Goal: Find specific page/section: Find specific page/section

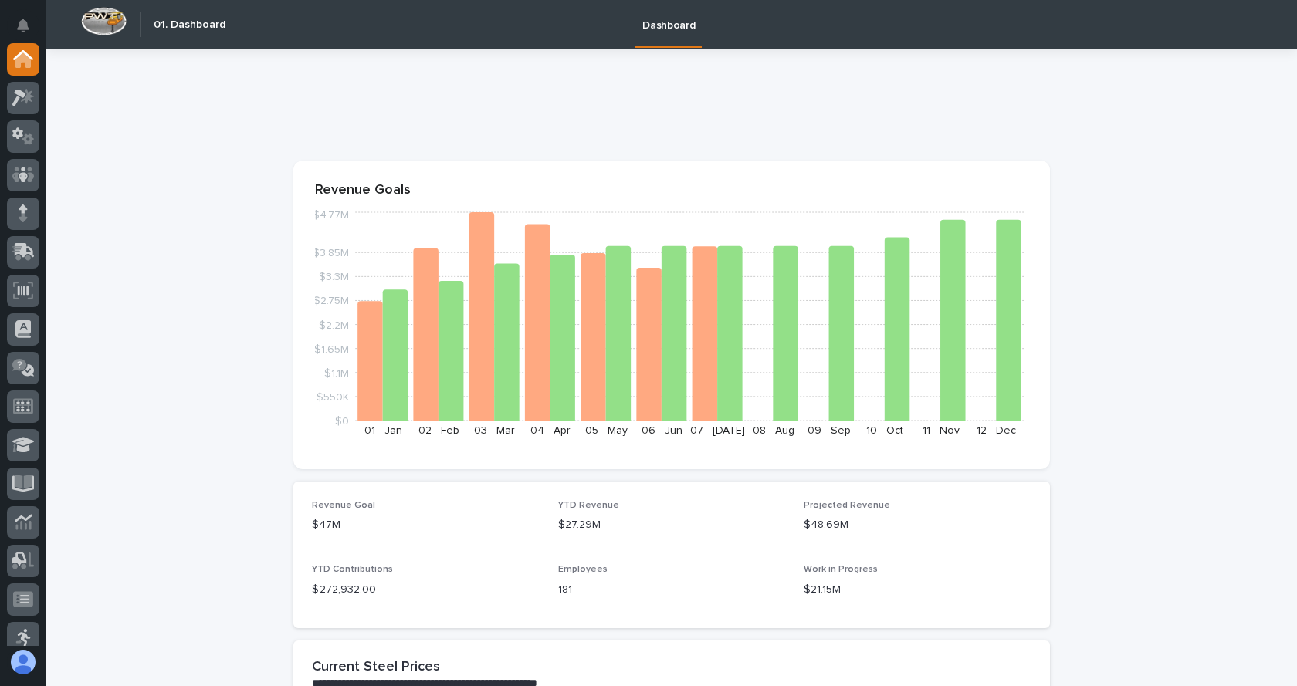
drag, startPoint x: 526, startPoint y: 130, endPoint x: 183, endPoint y: 404, distance: 438.5
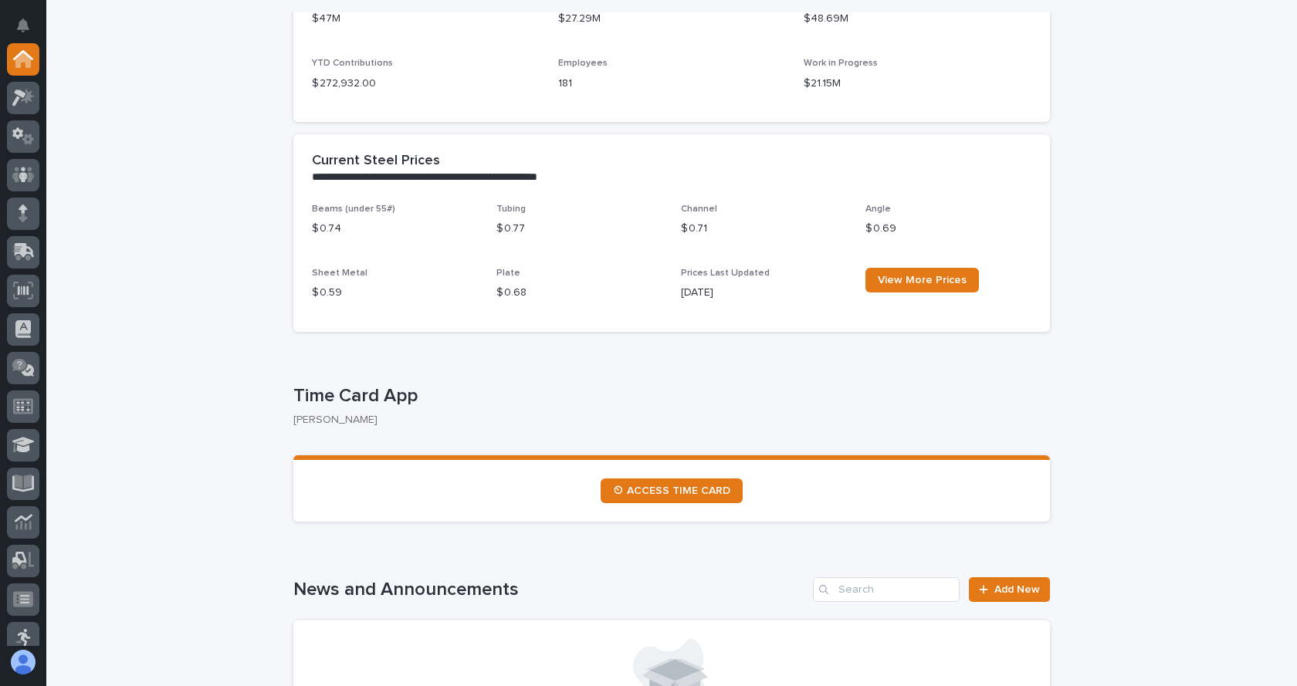
scroll to position [541, 0]
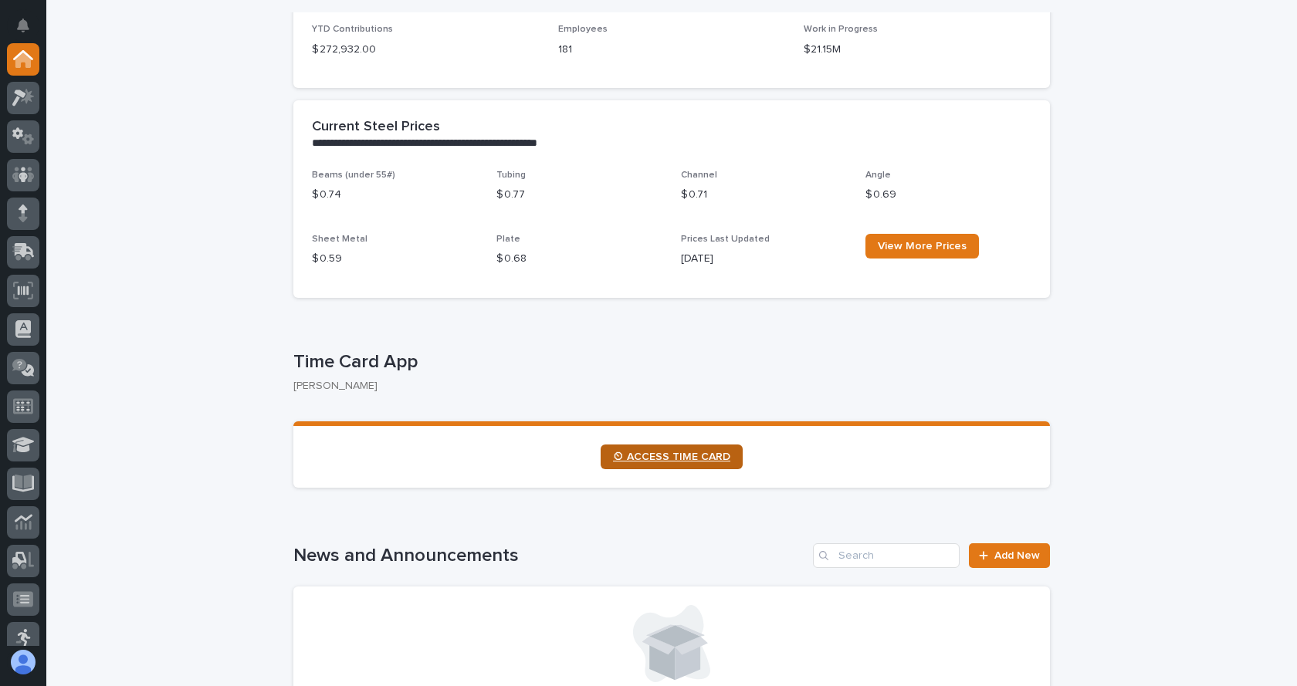
click at [654, 458] on span "⏲ ACCESS TIME CARD" at bounding box center [671, 457] width 117 height 11
click at [19, 477] on icon at bounding box center [24, 482] width 18 height 15
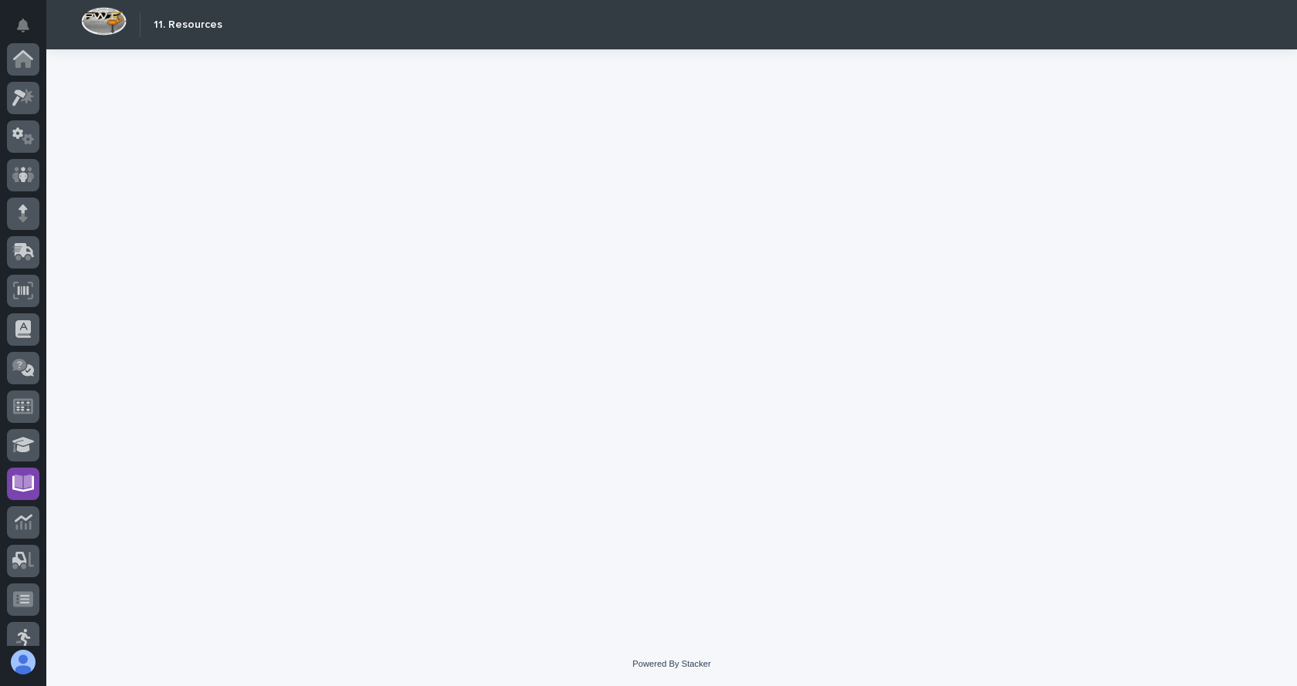
scroll to position [169, 0]
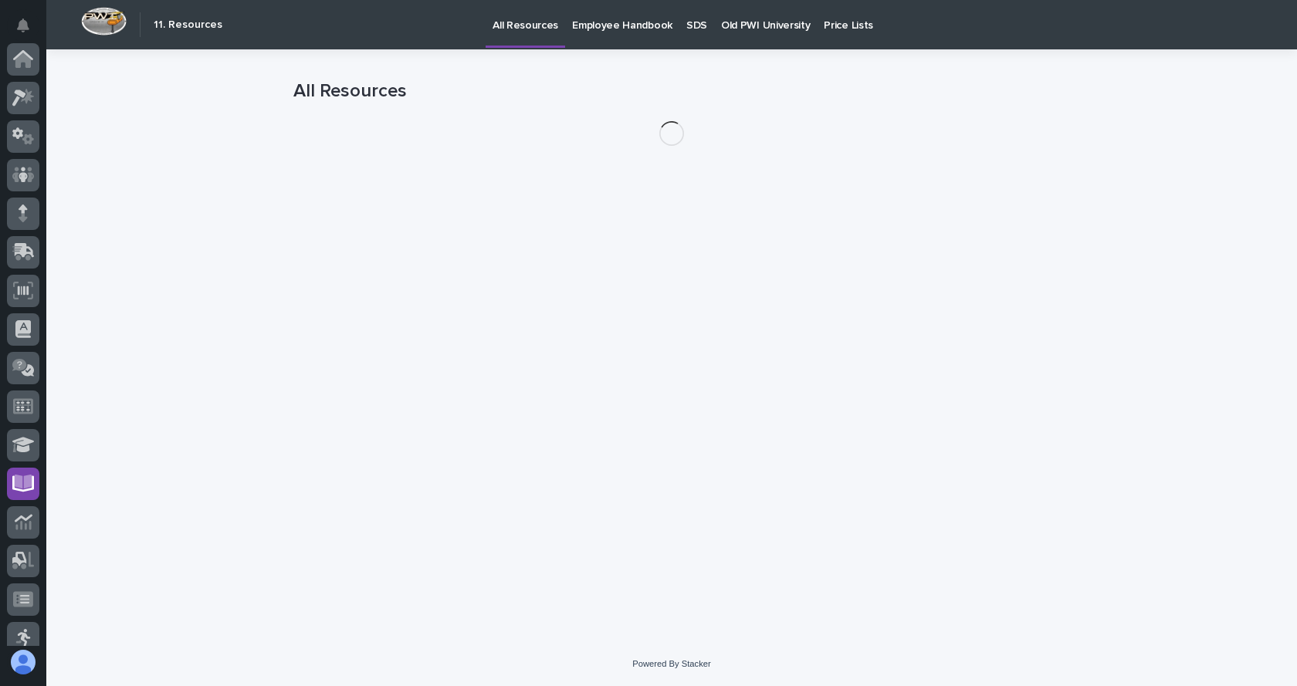
scroll to position [169, 0]
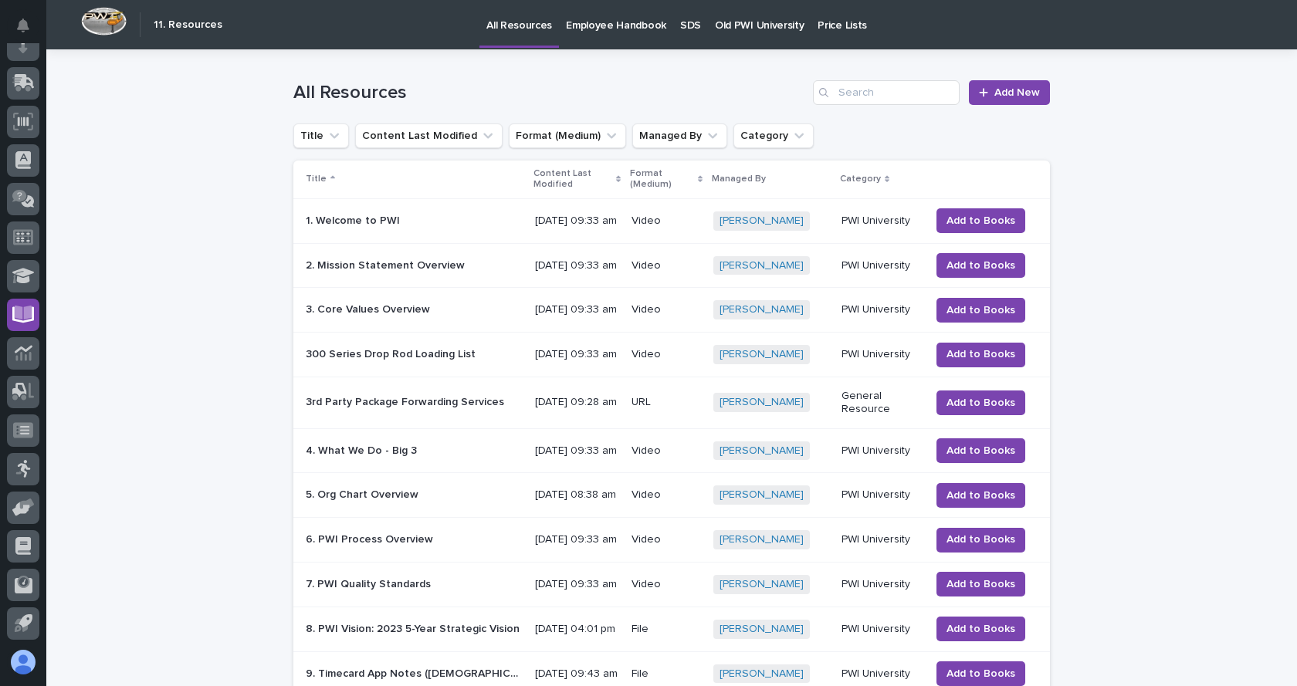
click at [578, 23] on p "Employee Handbook" at bounding box center [616, 16] width 100 height 32
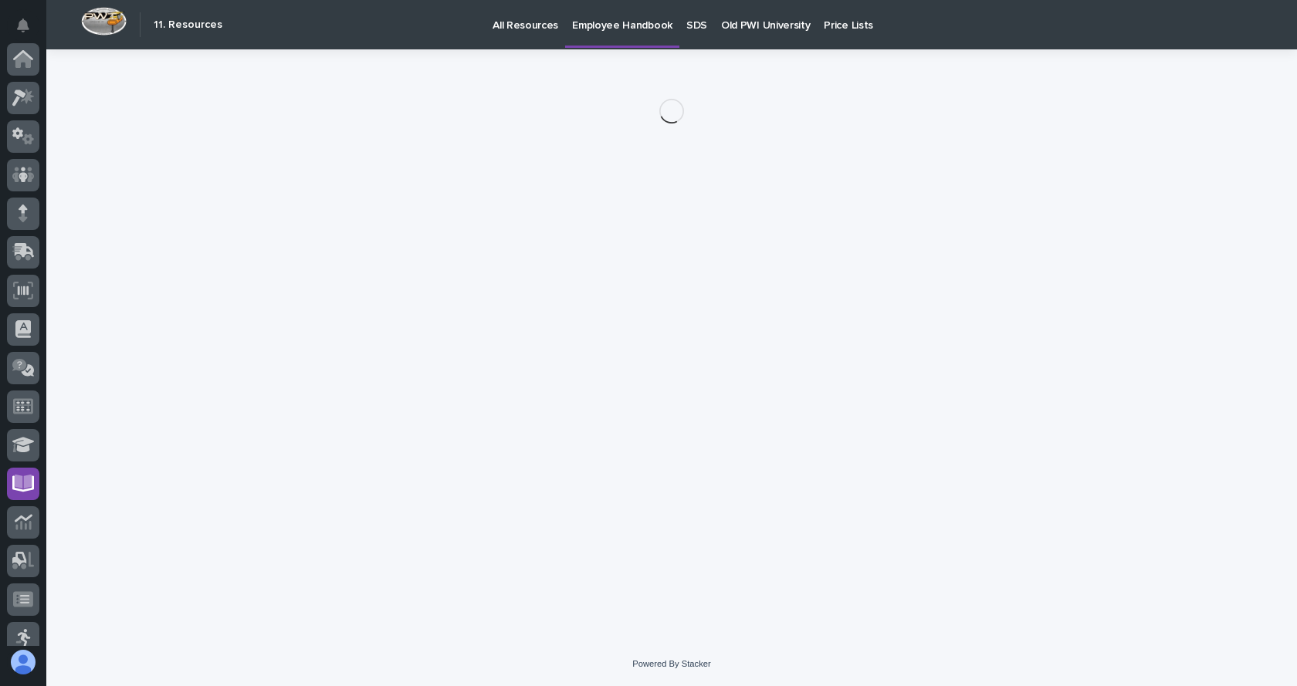
scroll to position [169, 0]
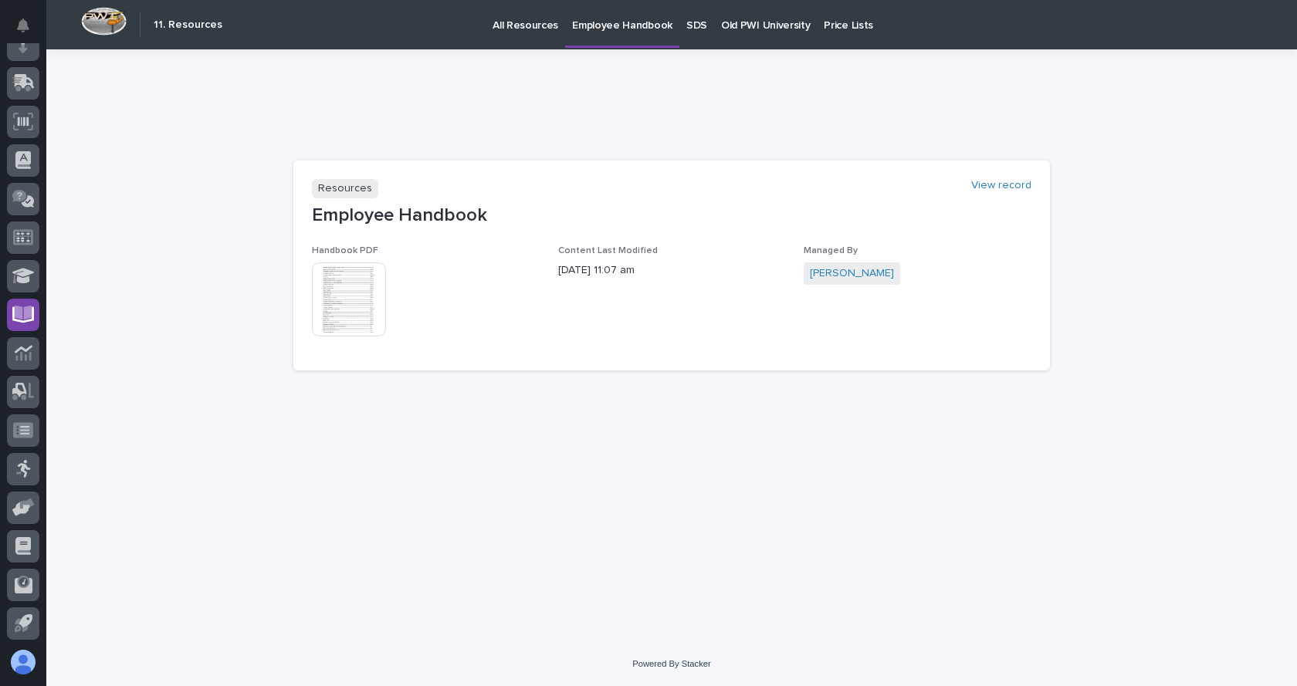
click at [353, 320] on img at bounding box center [349, 300] width 74 height 74
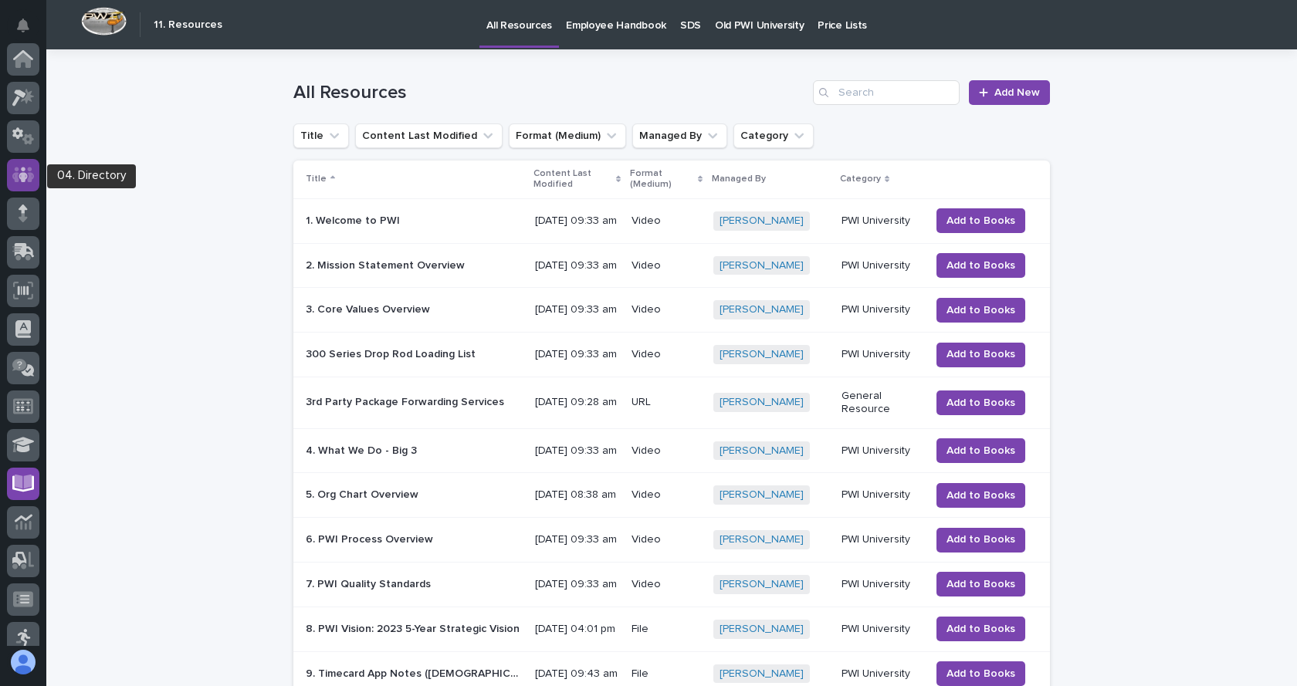
click at [14, 173] on icon at bounding box center [23, 174] width 22 height 15
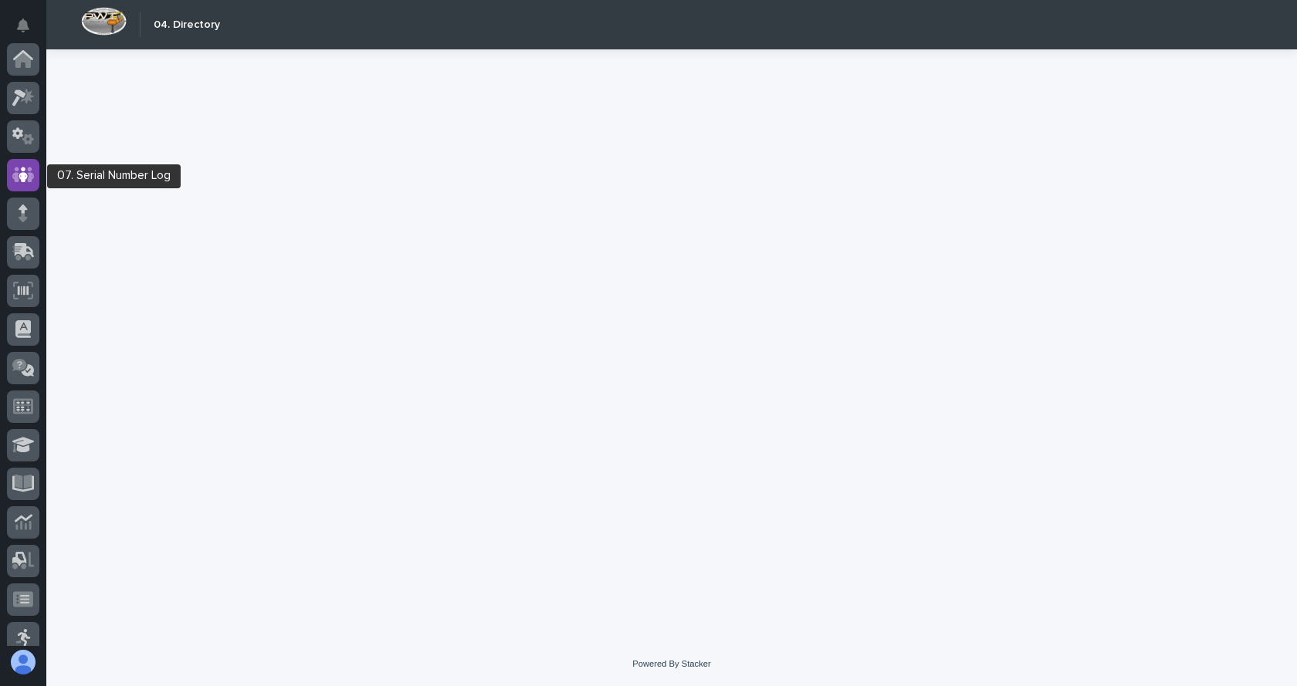
scroll to position [116, 0]
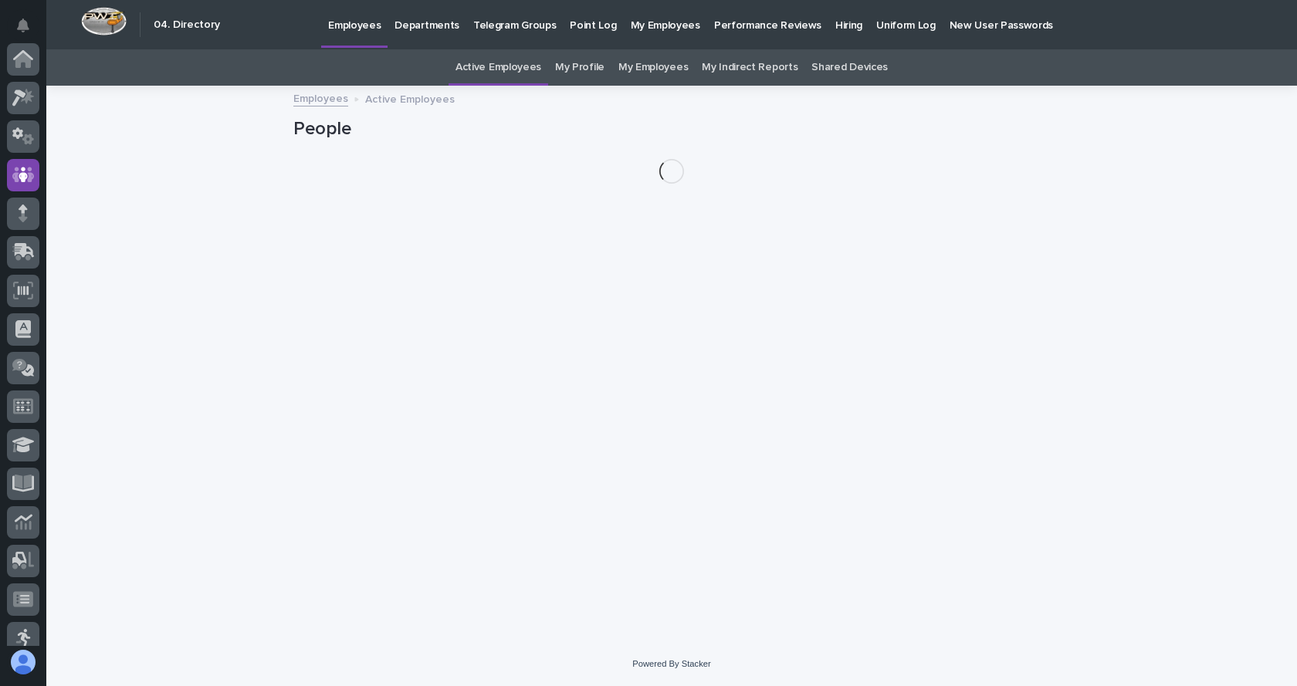
scroll to position [116, 0]
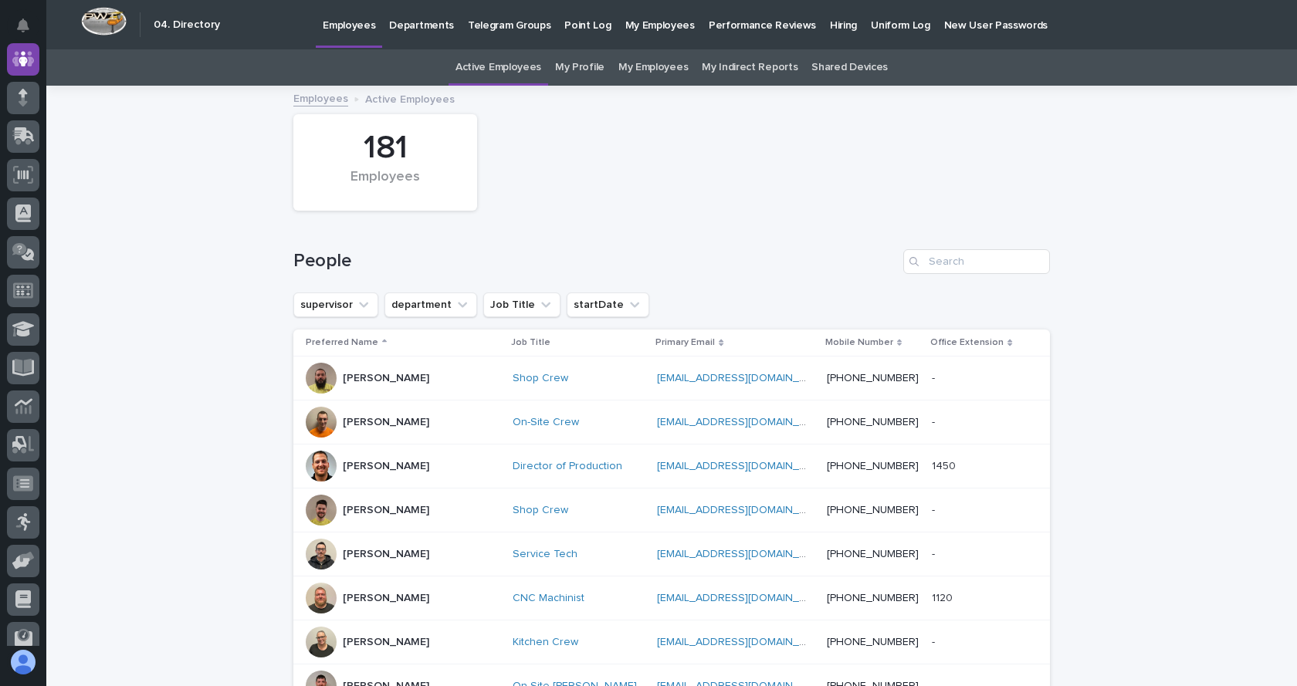
click at [637, 66] on link "My Employees" at bounding box center [653, 67] width 69 height 36
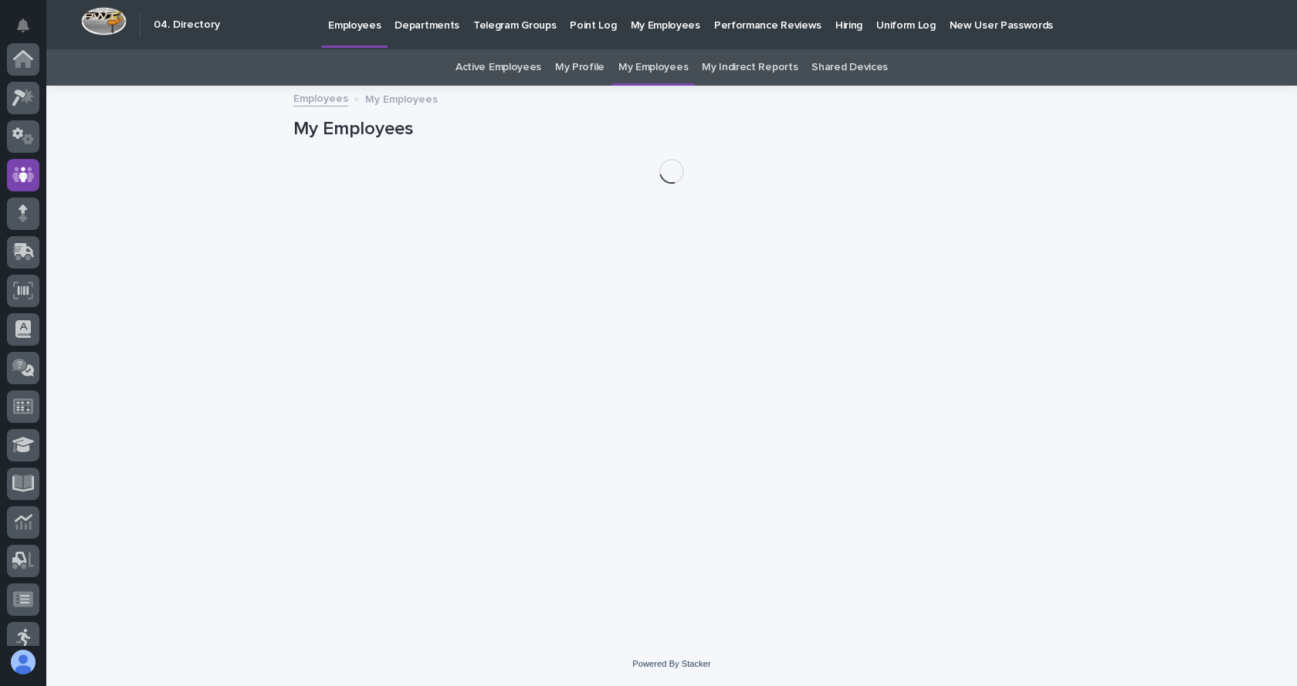
scroll to position [116, 0]
